Goal: Information Seeking & Learning: Learn about a topic

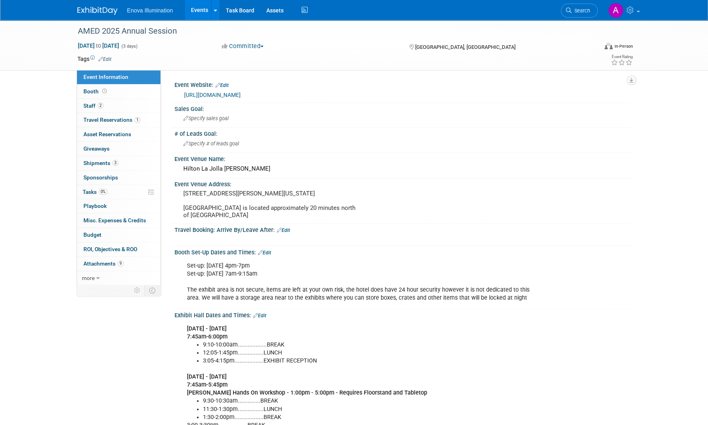
click at [102, 10] on img at bounding box center [97, 11] width 40 height 8
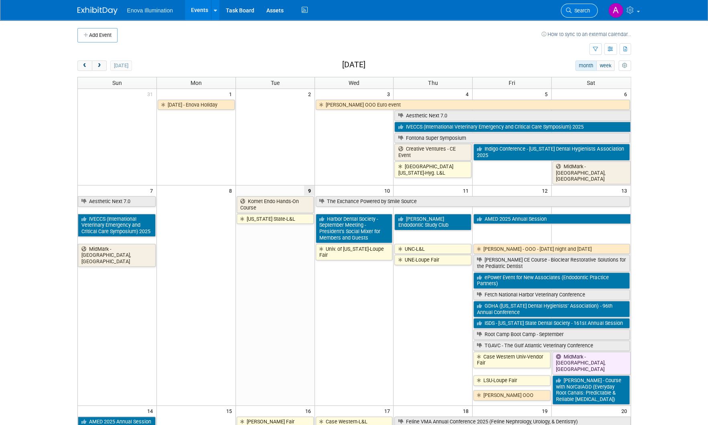
click at [583, 9] on span "Search" at bounding box center [580, 11] width 18 height 6
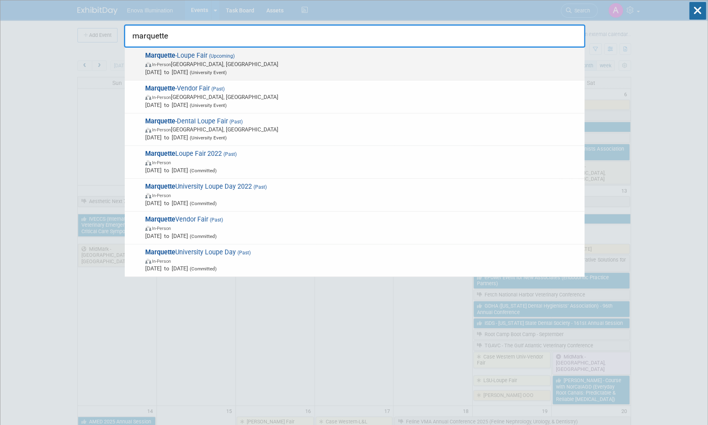
type input "marquette"
click at [293, 65] on span "In-Person Milwaukee, WI" at bounding box center [362, 64] width 435 height 8
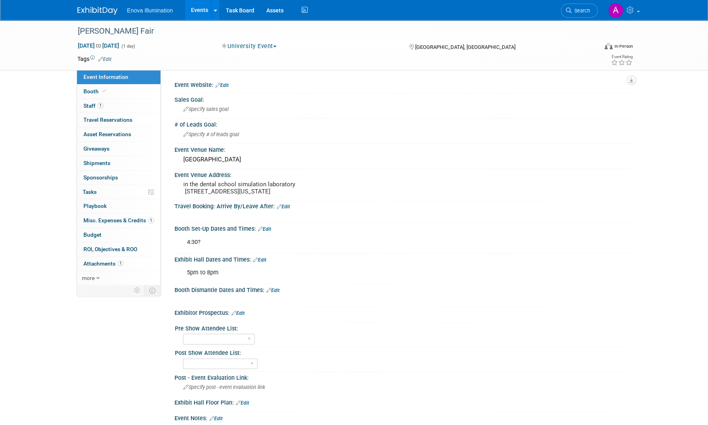
click at [670, 33] on div "[PERSON_NAME] Fair [DATE] to [DATE] (1 day) [DATE] to [DATE] University Event C…" at bounding box center [354, 45] width 708 height 51
click at [92, 7] on img at bounding box center [97, 11] width 40 height 8
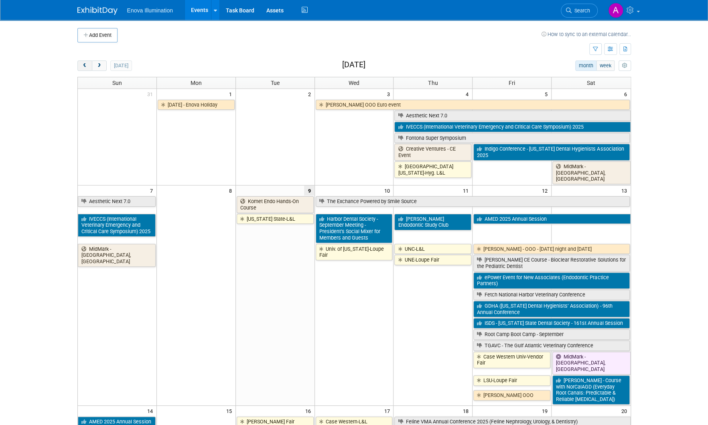
click at [81, 65] on button "prev" at bounding box center [84, 66] width 15 height 10
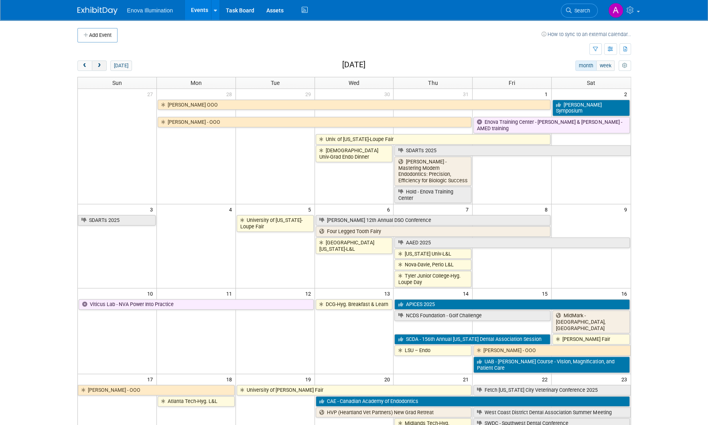
click at [100, 64] on span "next" at bounding box center [99, 65] width 6 height 5
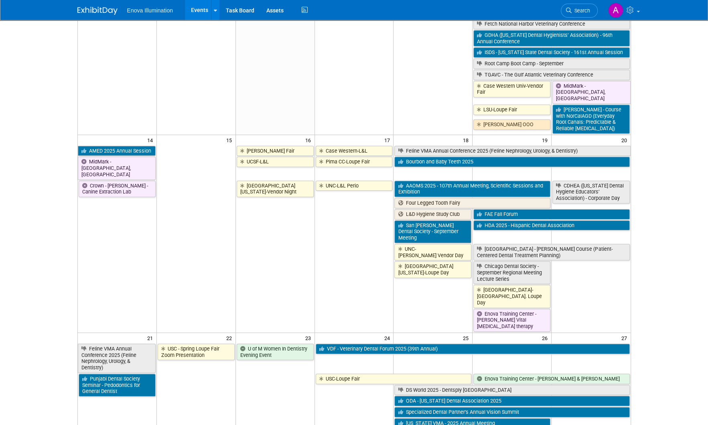
scroll to position [281, 0]
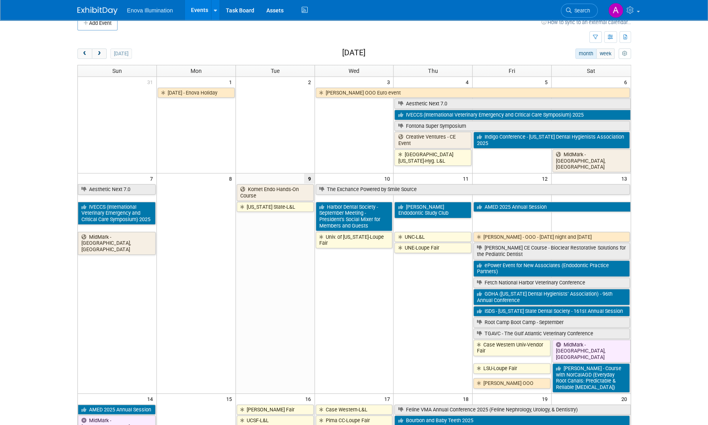
scroll to position [0, 0]
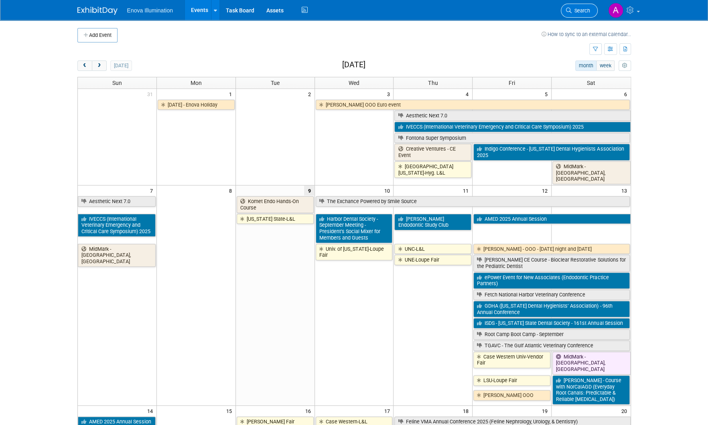
click at [584, 7] on link "Search" at bounding box center [578, 11] width 37 height 14
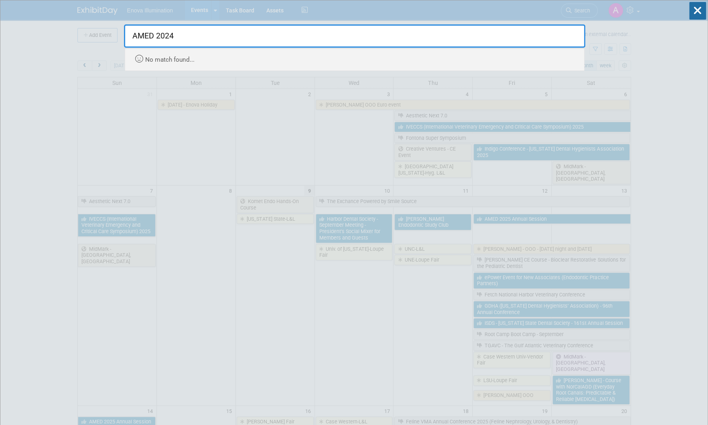
drag, startPoint x: 192, startPoint y: 33, endPoint x: 154, endPoint y: 33, distance: 38.5
click at [154, 33] on input "AMED 2024" at bounding box center [354, 35] width 461 height 23
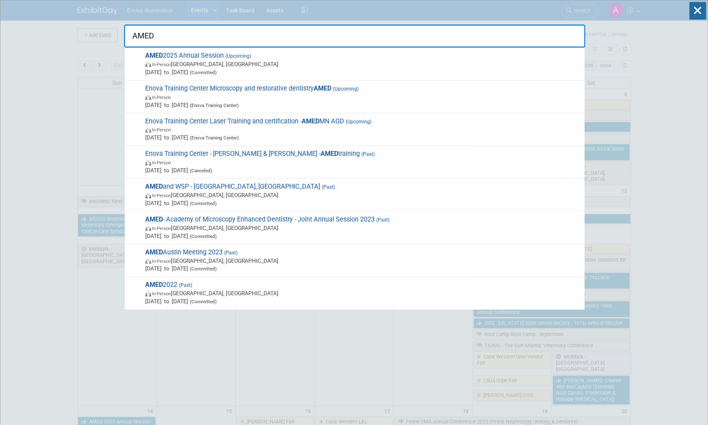
type input "AMED"
